Goal: Task Accomplishment & Management: Manage account settings

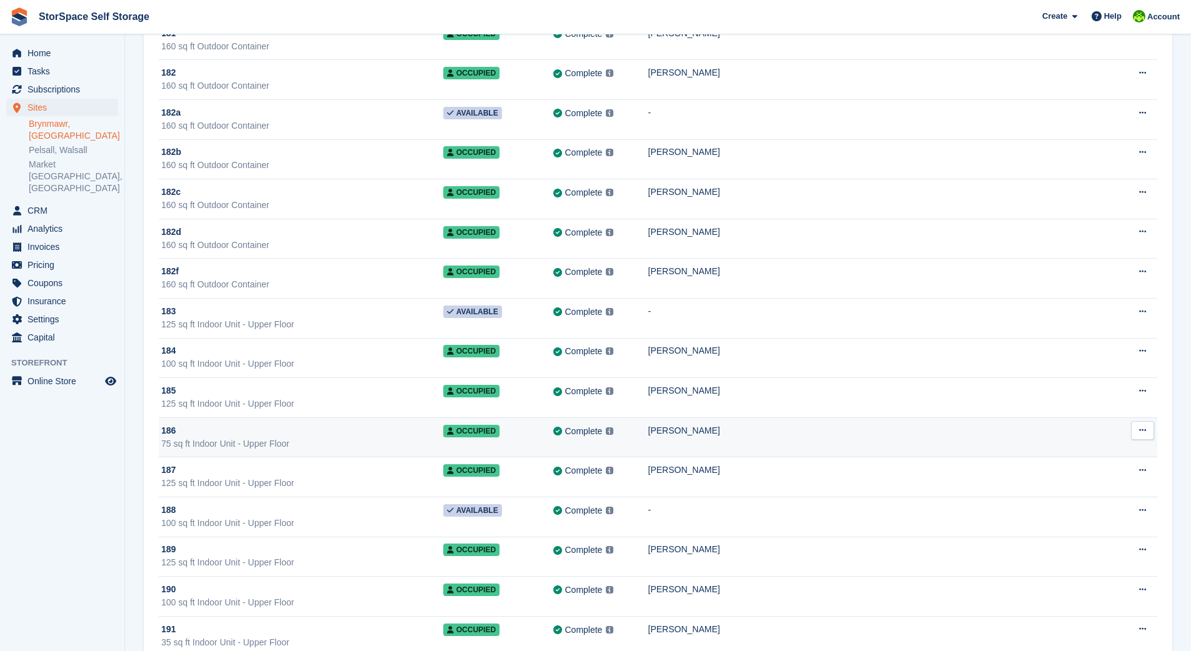
scroll to position [4033, 0]
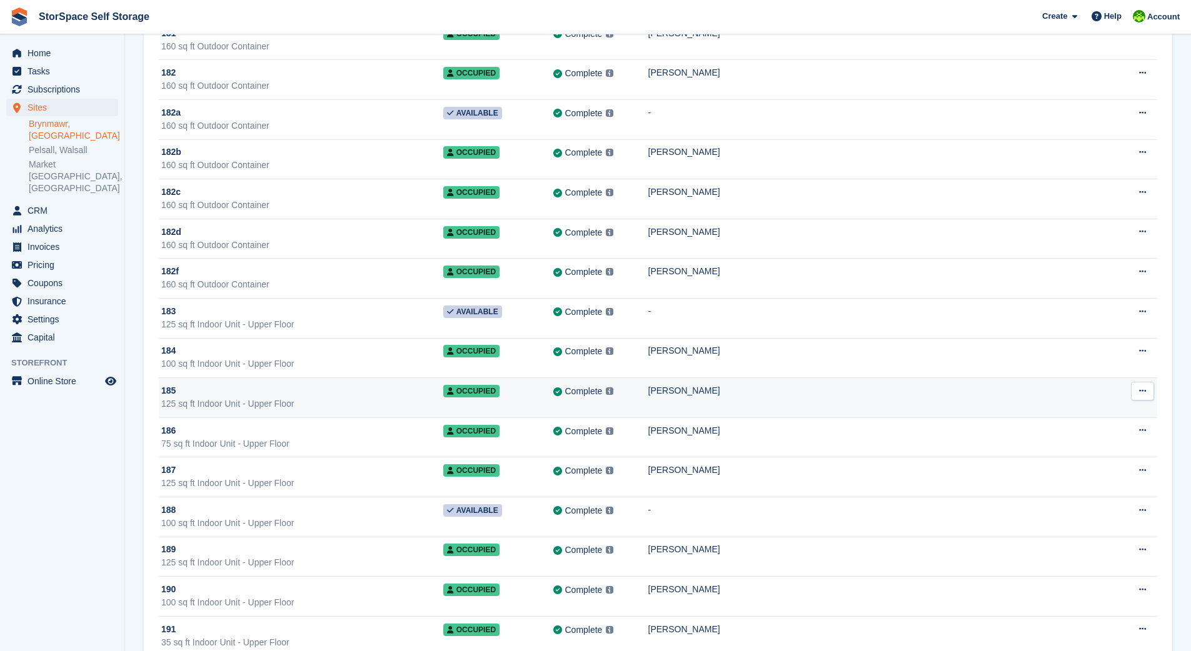
click at [428, 394] on div "185" at bounding box center [302, 390] width 282 height 13
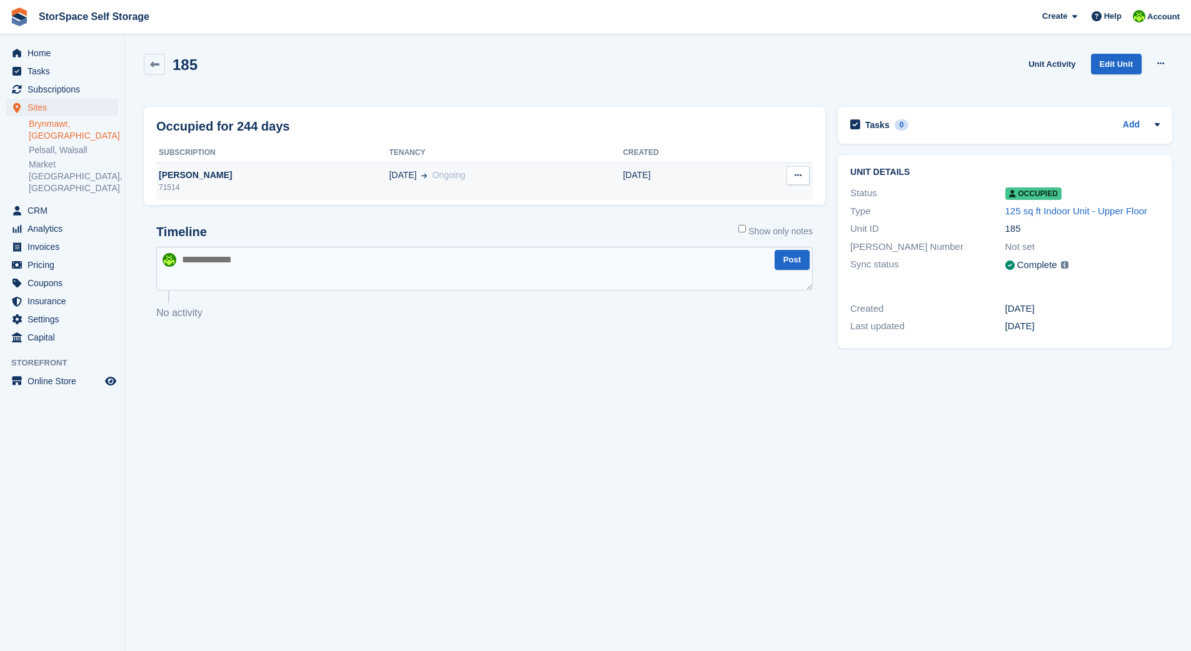
click at [326, 183] on div "71514" at bounding box center [272, 187] width 233 height 11
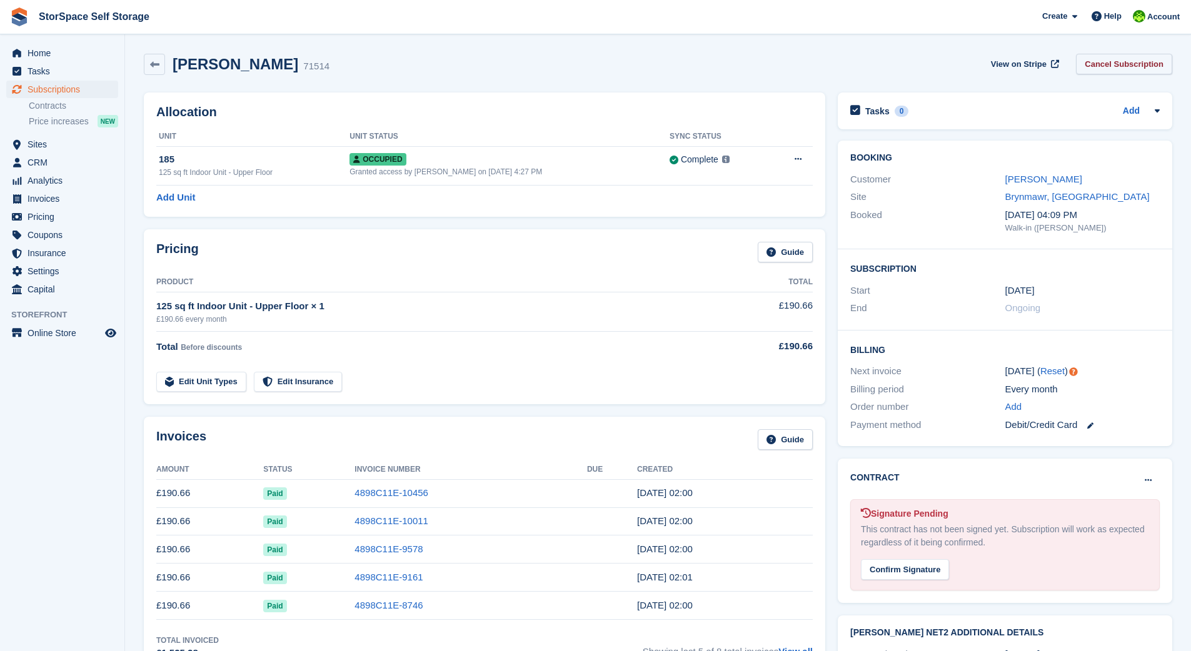
click at [1130, 61] on link "Cancel Subscription" at bounding box center [1124, 64] width 96 height 21
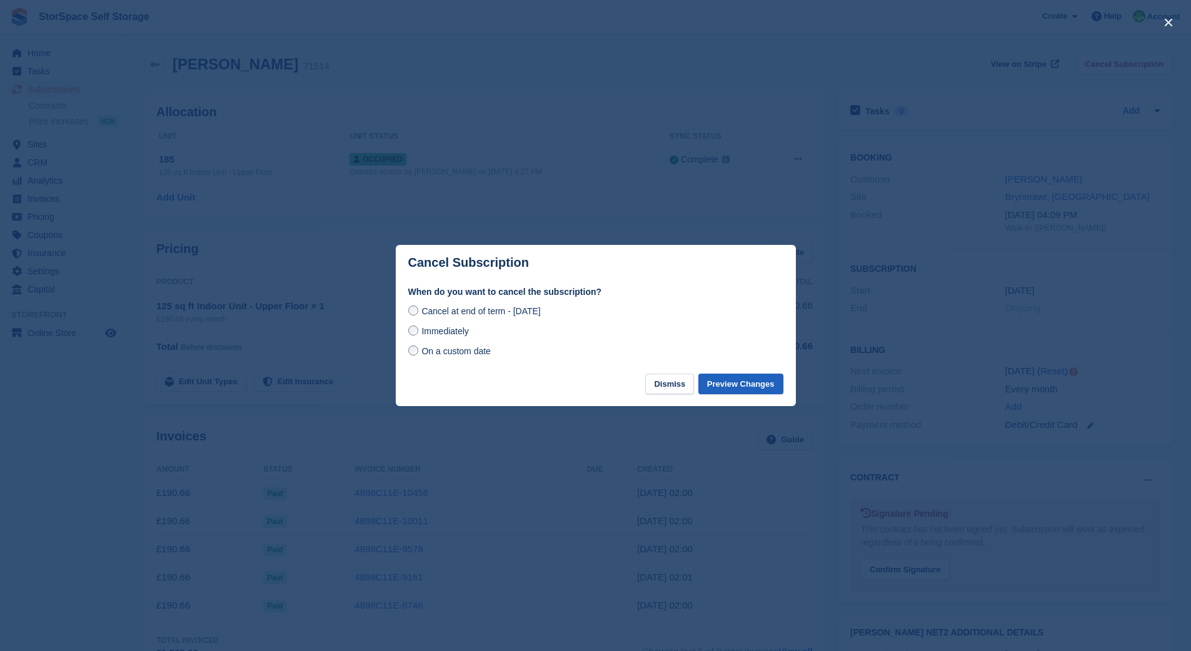
click at [755, 385] on button "Preview Changes" at bounding box center [740, 384] width 85 height 21
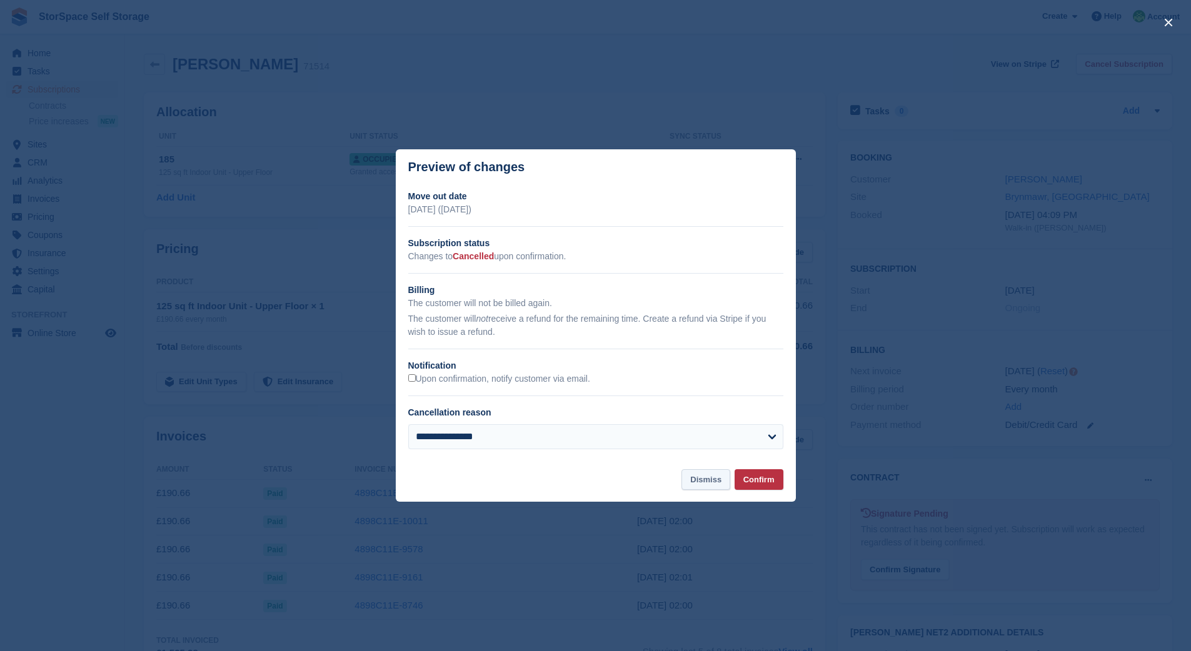
click at [709, 473] on button "Dismiss" at bounding box center [705, 479] width 49 height 21
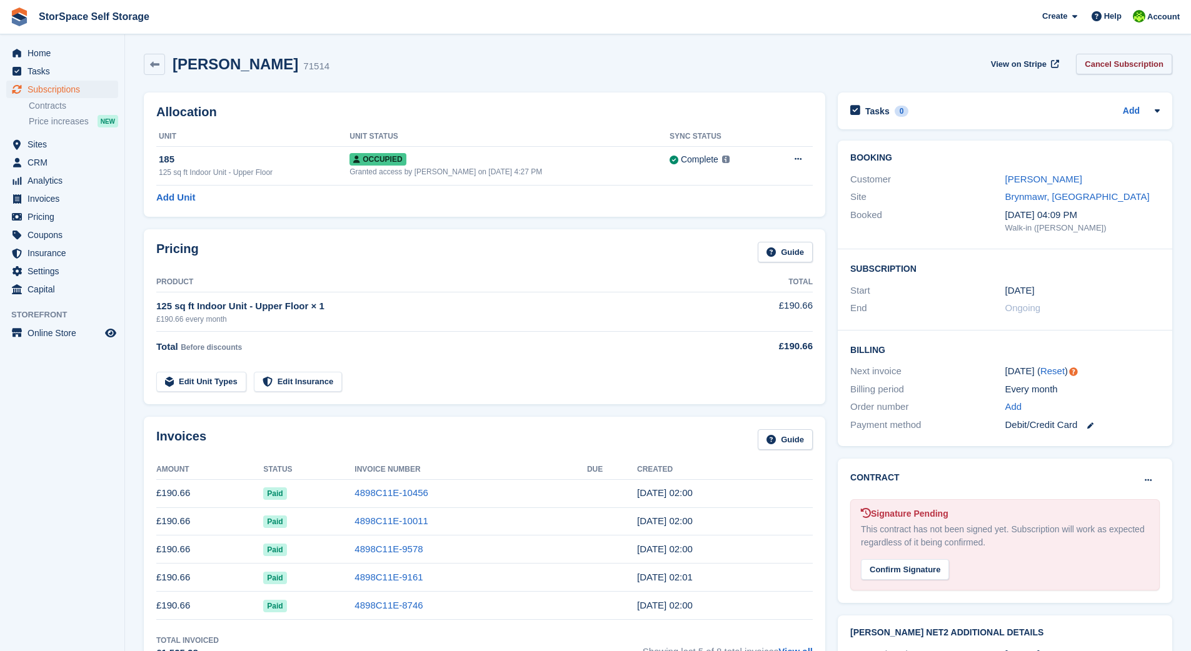
click at [1126, 61] on link "Cancel Subscription" at bounding box center [1124, 64] width 96 height 21
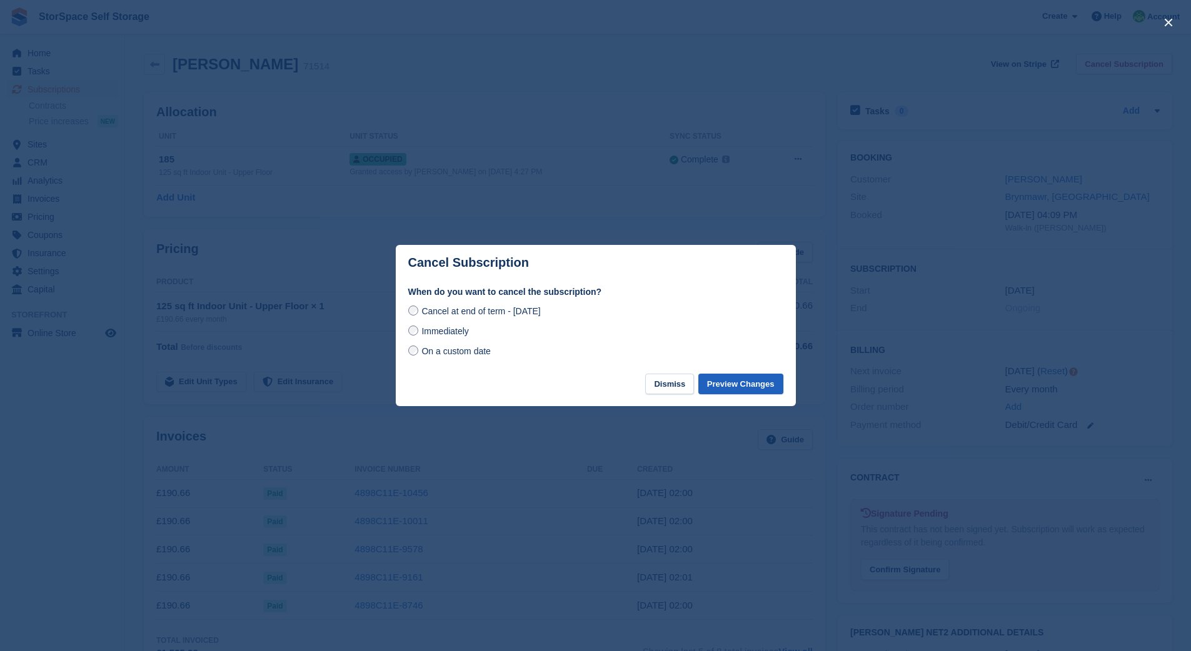
click at [755, 384] on button "Preview Changes" at bounding box center [740, 384] width 85 height 21
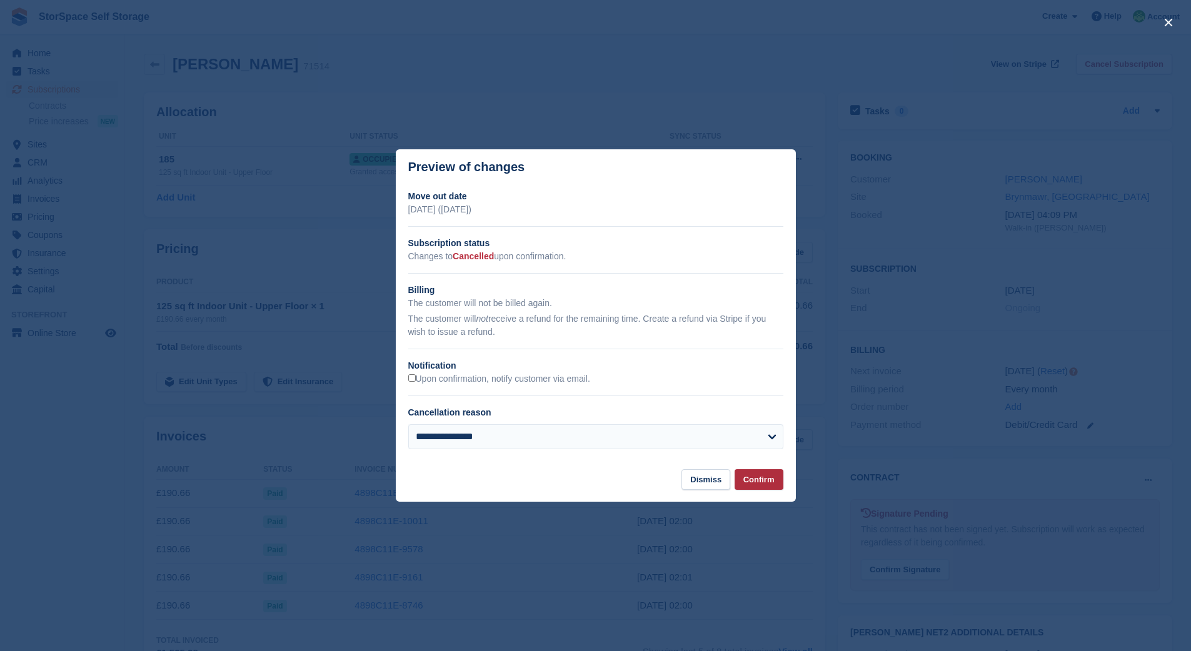
click at [756, 479] on button "Confirm" at bounding box center [759, 479] width 49 height 21
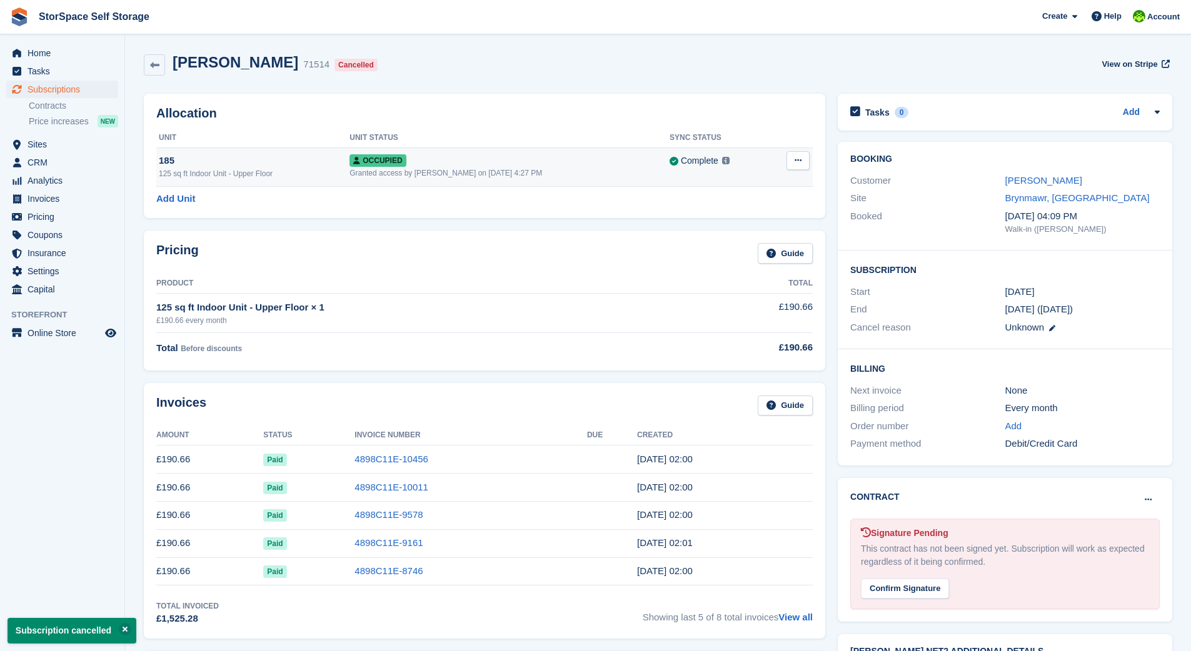
click at [798, 157] on icon at bounding box center [798, 160] width 7 height 8
click at [746, 230] on p "Deallocate" at bounding box center [749, 228] width 109 height 16
